Goal: Communication & Community: Answer question/provide support

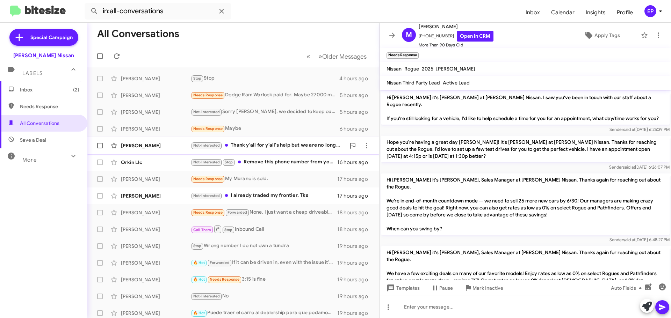
scroll to position [646, 0]
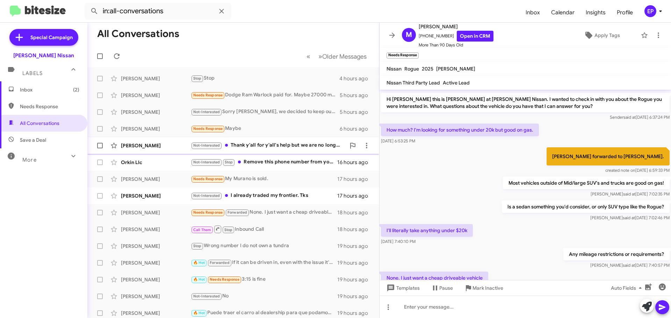
click at [251, 144] on div "Not-Interested Thank y'all for y'all's help but we are no longer in need of ass…" at bounding box center [268, 145] width 155 height 8
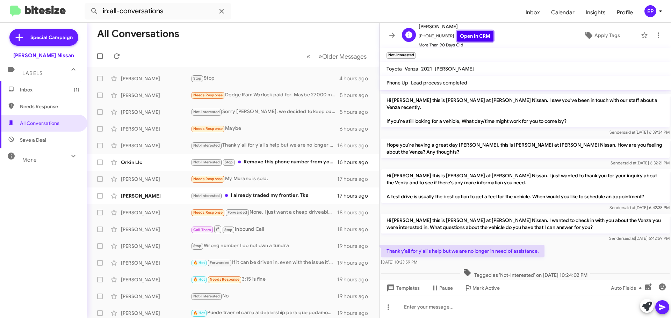
click at [478, 33] on link "Open in CRM" at bounding box center [474, 36] width 37 height 11
click at [473, 35] on link "Open in CRM" at bounding box center [474, 36] width 37 height 11
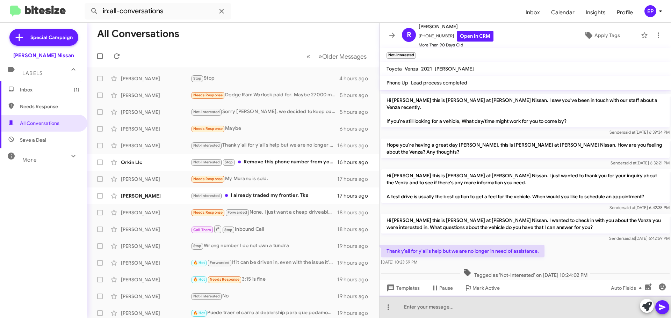
click at [435, 303] on div at bounding box center [524, 307] width 291 height 22
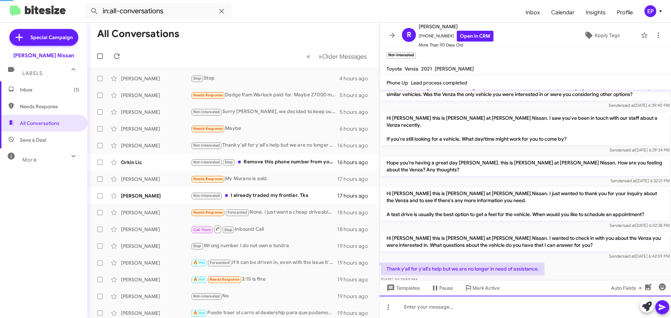
scroll to position [0, 0]
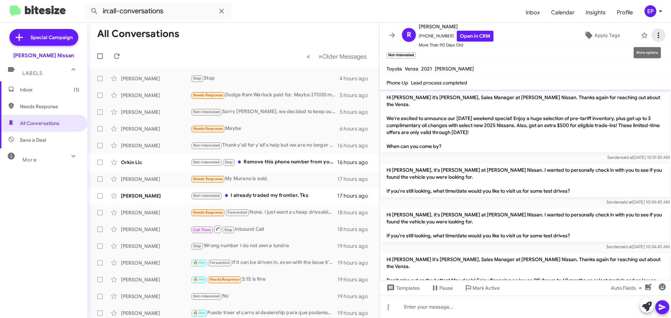
click at [657, 34] on span at bounding box center [658, 35] width 14 height 8
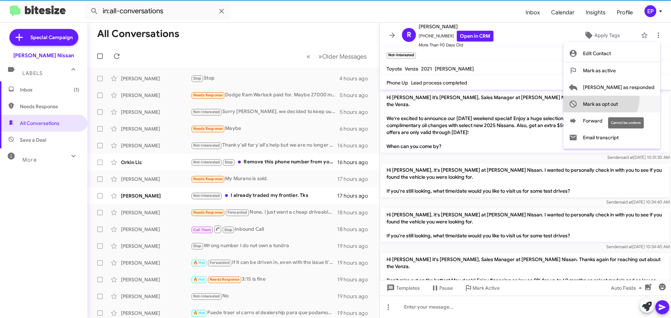
click at [617, 98] on span "Mark as opt out" at bounding box center [600, 104] width 35 height 17
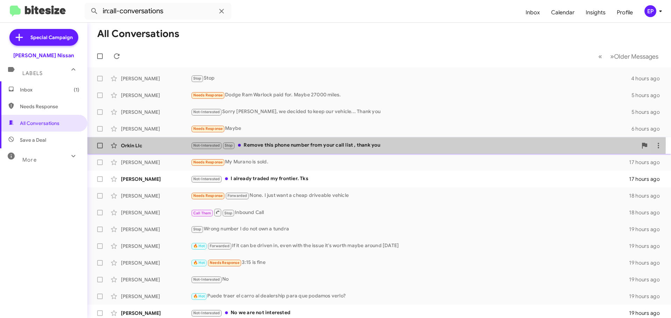
click at [303, 144] on div "Not-Interested Stop Remove this phone number from your call list , thank you" at bounding box center [414, 145] width 446 height 8
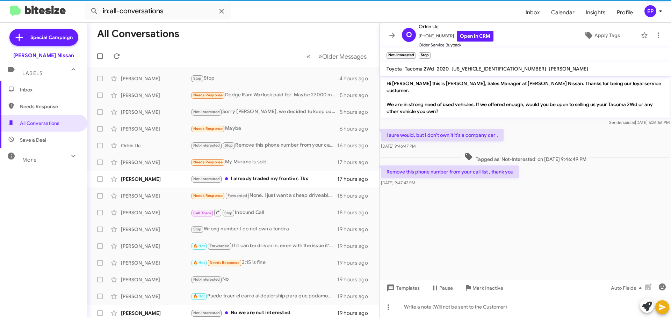
click at [468, 202] on cdk-virtual-scroll-viewport "Hi [PERSON_NAME] this is [PERSON_NAME], Sales Manager at [PERSON_NAME] Nissan. …" at bounding box center [524, 178] width 291 height 204
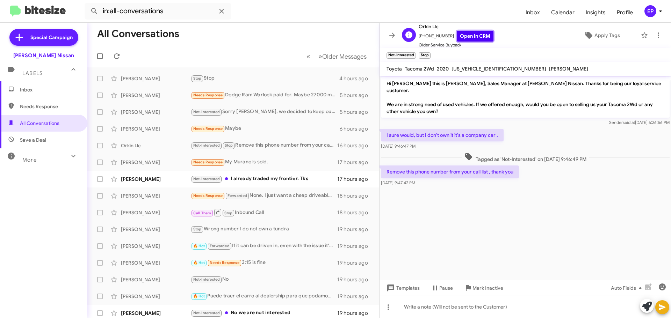
click at [475, 39] on link "Open in CRM" at bounding box center [474, 36] width 37 height 11
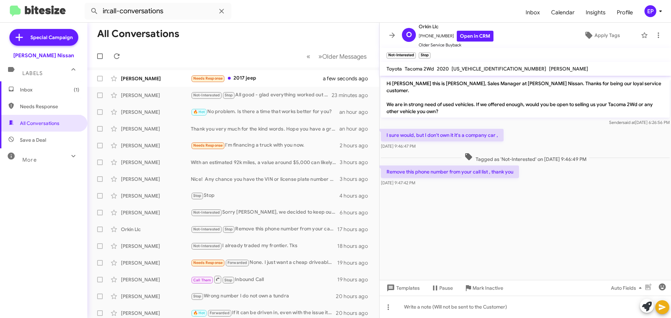
click at [496, 206] on cdk-virtual-scroll-viewport "Hi [PERSON_NAME] this is [PERSON_NAME], Sales Manager at [PERSON_NAME] Nissan. …" at bounding box center [524, 178] width 291 height 204
click at [390, 37] on icon at bounding box center [392, 35] width 8 height 8
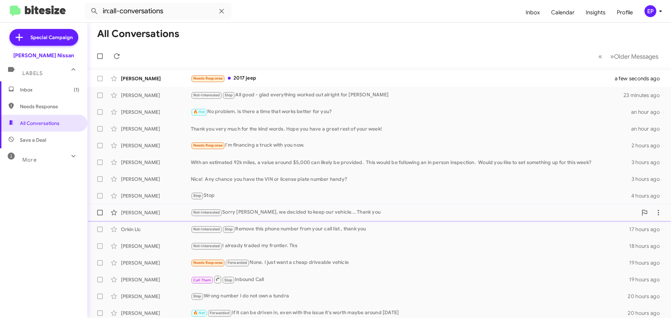
click at [267, 215] on div "Not-Interested Sorry [PERSON_NAME], we decided to keep our vehicle... Thank you" at bounding box center [414, 212] width 446 height 8
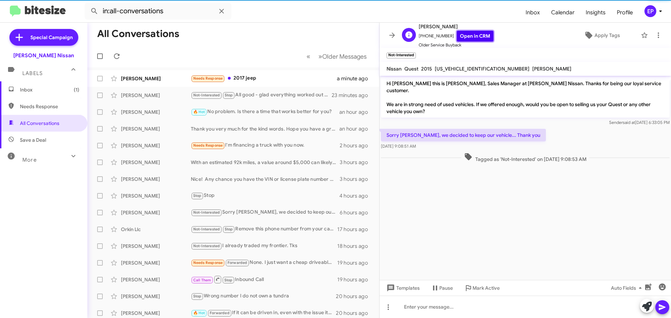
click at [474, 36] on link "Open in CRM" at bounding box center [474, 36] width 37 height 11
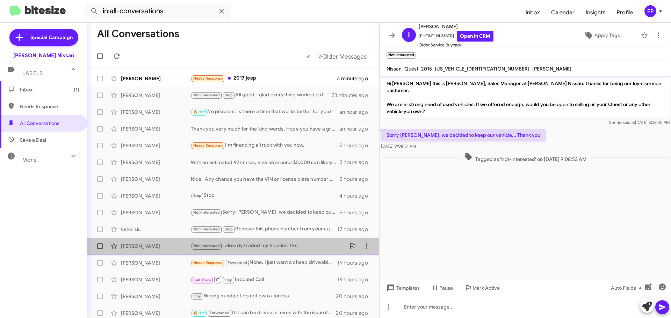
click at [255, 244] on div "Not-Interested I already traded my frontier. Tks" at bounding box center [268, 246] width 155 height 8
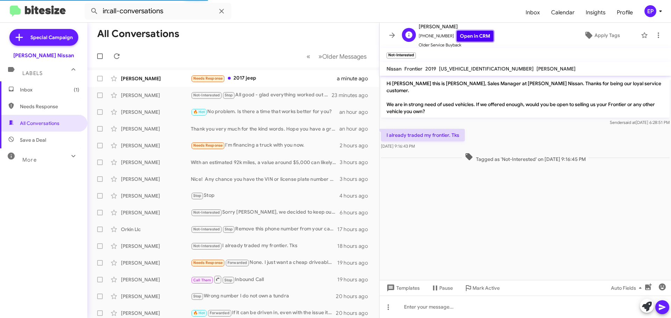
click at [468, 34] on link "Open in CRM" at bounding box center [474, 36] width 37 height 11
click at [432, 204] on cdk-virtual-scroll-viewport "Hi [PERSON_NAME] this is [PERSON_NAME], Sales Manager at [PERSON_NAME] Nissan. …" at bounding box center [524, 178] width 291 height 204
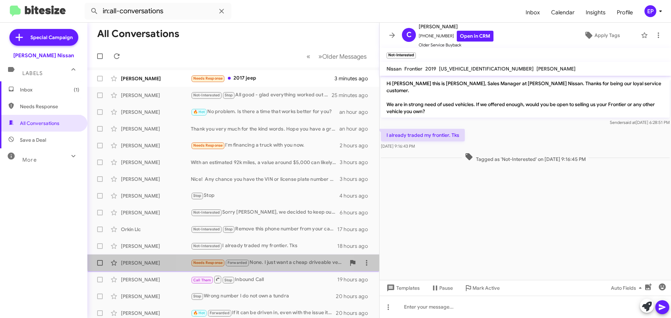
click at [273, 258] on div "[PERSON_NAME] Needs Response Forwarded None. I just want a cheap driveable vehi…" at bounding box center [233, 263] width 280 height 14
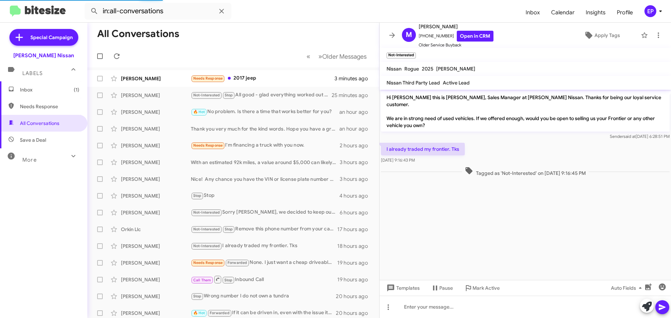
scroll to position [660, 0]
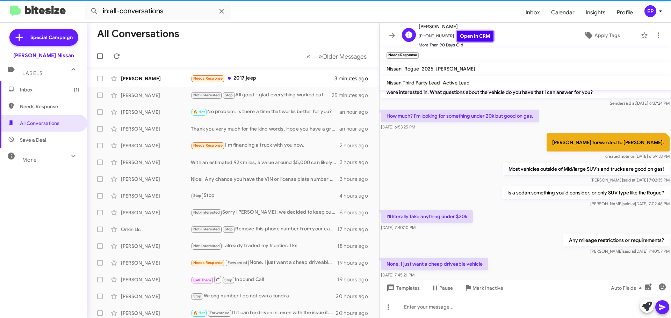
click at [474, 38] on link "Open in CRM" at bounding box center [474, 36] width 37 height 11
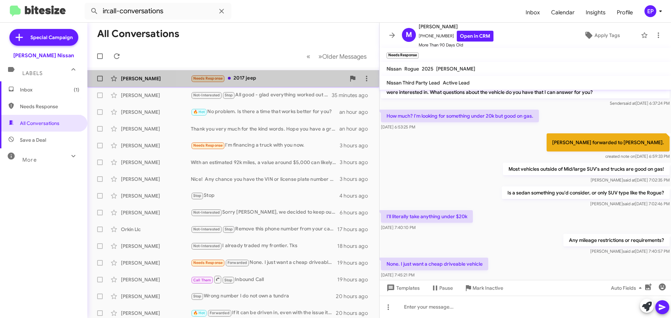
click at [241, 73] on div "[PERSON_NAME] Needs Response 2017 jeep 12 minutes ago" at bounding box center [233, 79] width 280 height 14
